Goal: Transaction & Acquisition: Subscribe to service/newsletter

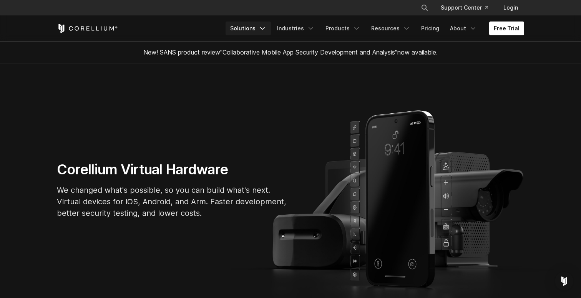
click at [266, 31] on icon "Navigation Menu" at bounding box center [262, 29] width 8 height 8
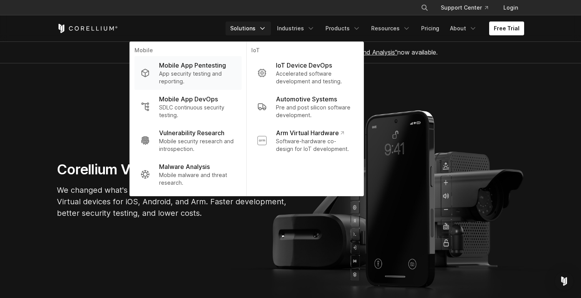
click at [227, 76] on p "App security testing and reporting." at bounding box center [197, 77] width 76 height 15
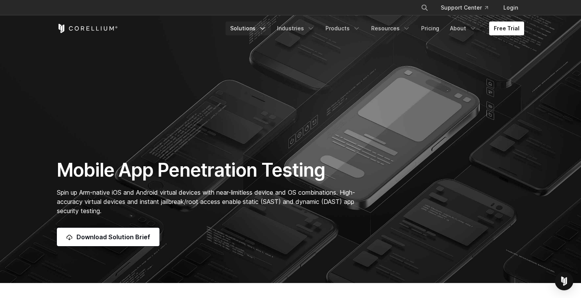
click at [253, 30] on link "Solutions" at bounding box center [247, 29] width 45 height 14
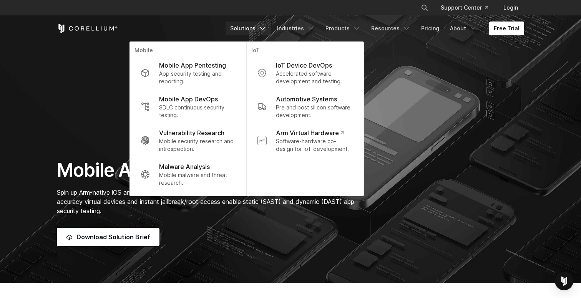
click at [52, 89] on section "Mobile App Penetration Testing Spin up Arm-native iOS and Android virtual devic…" at bounding box center [290, 141] width 581 height 283
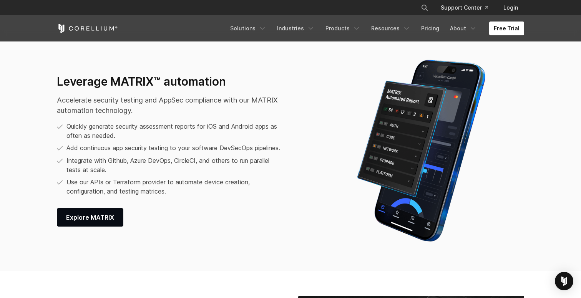
scroll to position [957, 0]
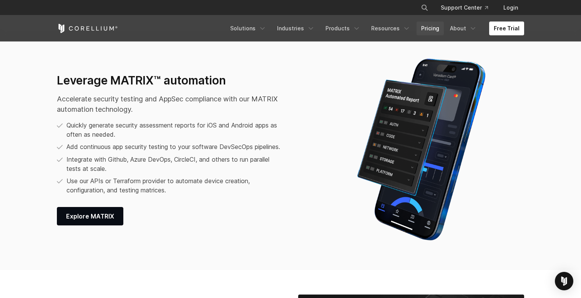
click at [438, 31] on link "Pricing" at bounding box center [429, 29] width 27 height 14
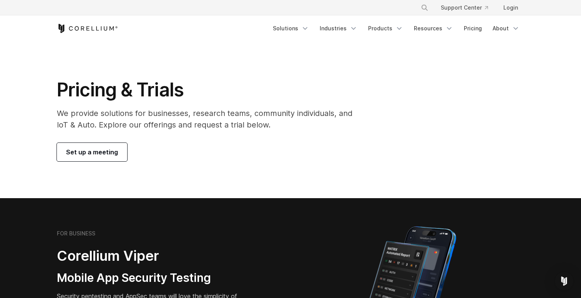
click at [119, 149] on link "Set up a meeting" at bounding box center [92, 152] width 70 height 18
